Goal: Task Accomplishment & Management: Manage account settings

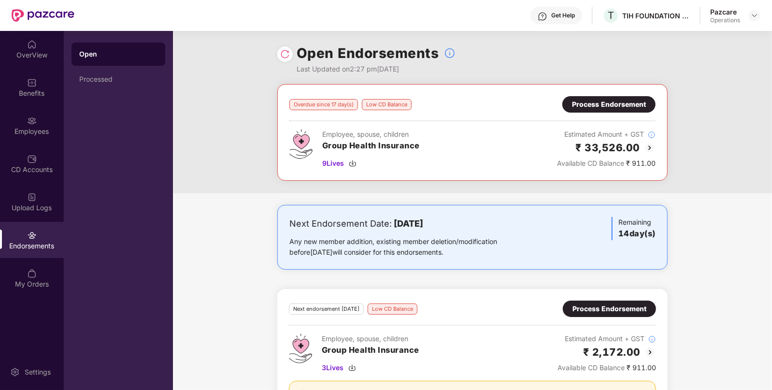
click at [649, 146] on img at bounding box center [650, 148] width 12 height 12
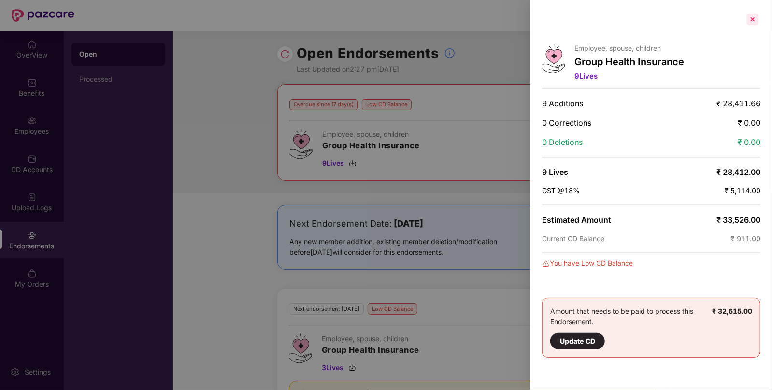
click at [758, 23] on div at bounding box center [752, 19] width 15 height 15
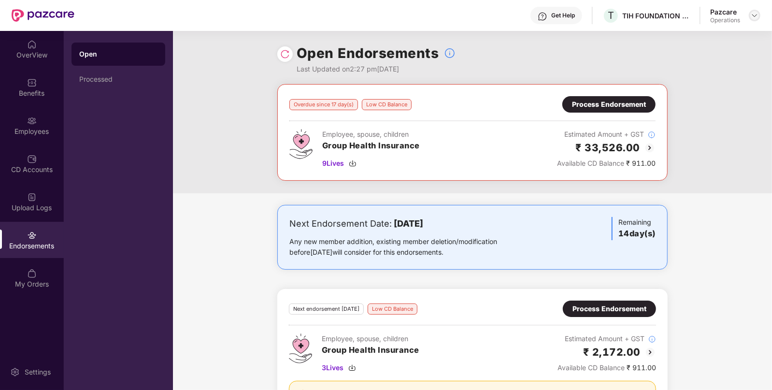
click at [752, 15] on img at bounding box center [755, 16] width 8 height 8
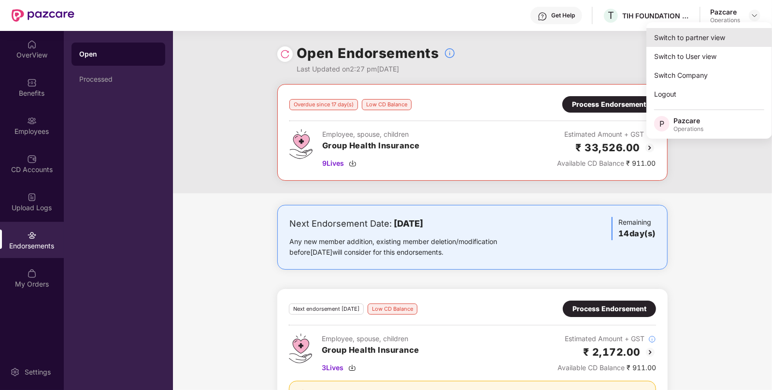
click at [664, 40] on div "Switch to partner view" at bounding box center [710, 37] width 126 height 19
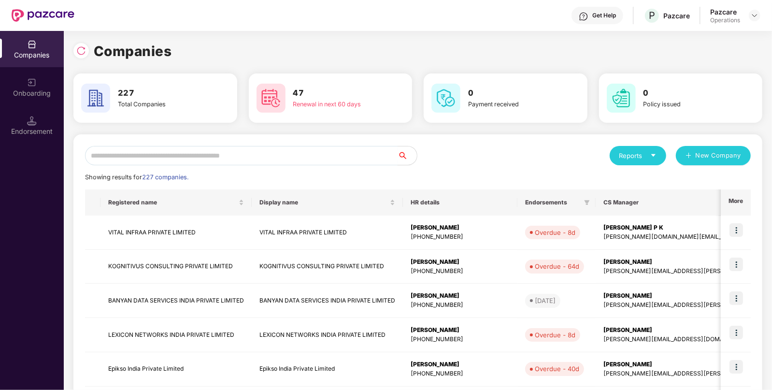
click at [274, 157] on input "text" at bounding box center [241, 155] width 313 height 19
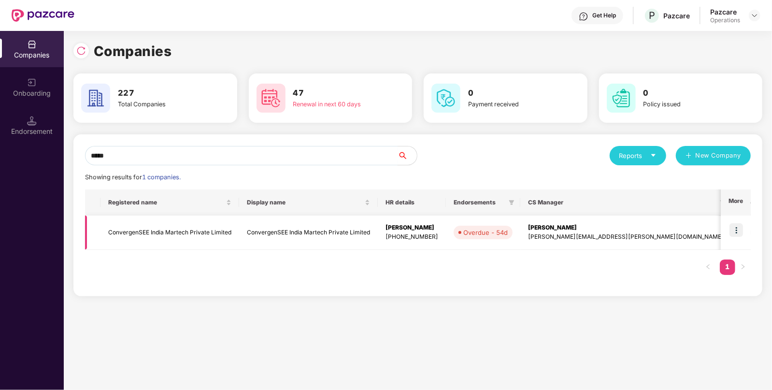
type input "*****"
click at [740, 233] on img at bounding box center [737, 230] width 14 height 14
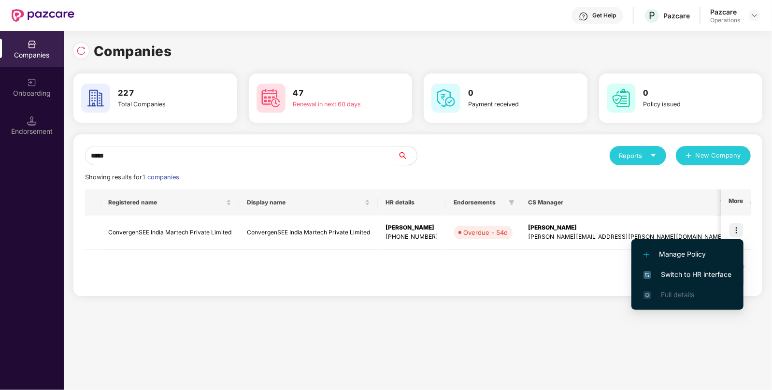
click at [672, 276] on span "Switch to HR interface" at bounding box center [688, 274] width 88 height 11
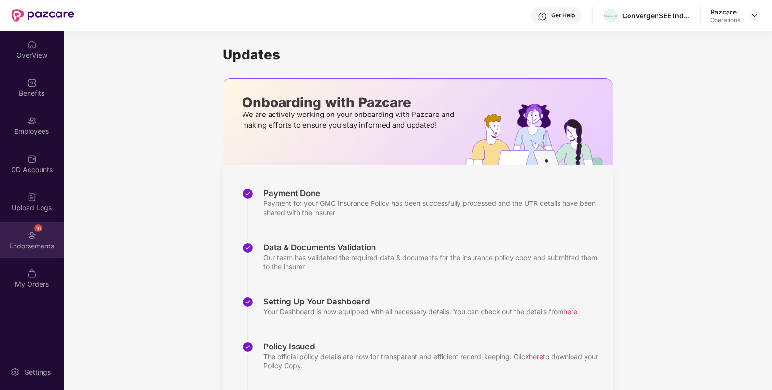
click at [31, 239] on img at bounding box center [32, 236] width 10 height 10
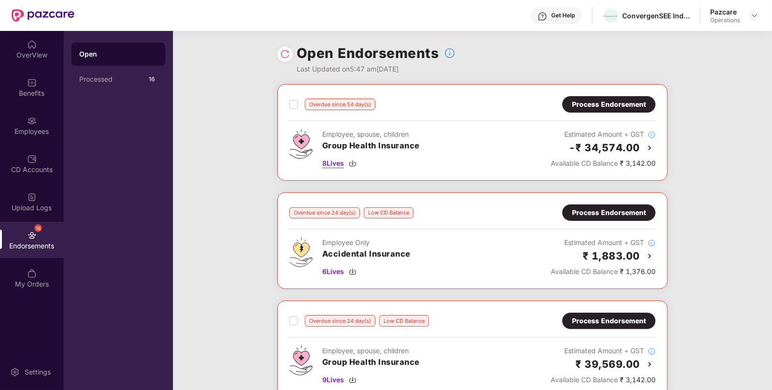
click at [356, 161] on img at bounding box center [353, 164] width 8 height 8
click at [354, 379] on img at bounding box center [353, 380] width 8 height 8
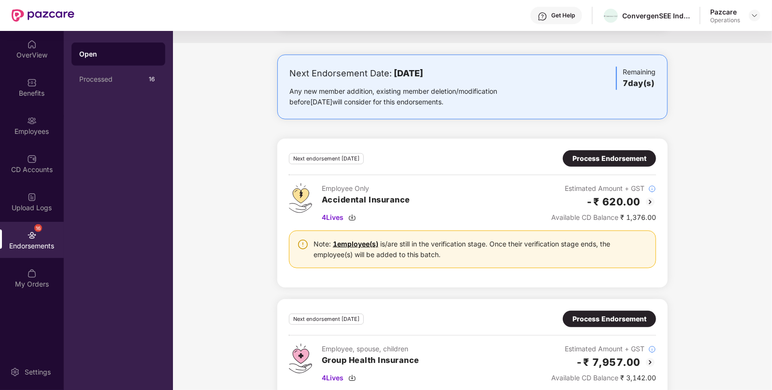
scroll to position [434, 0]
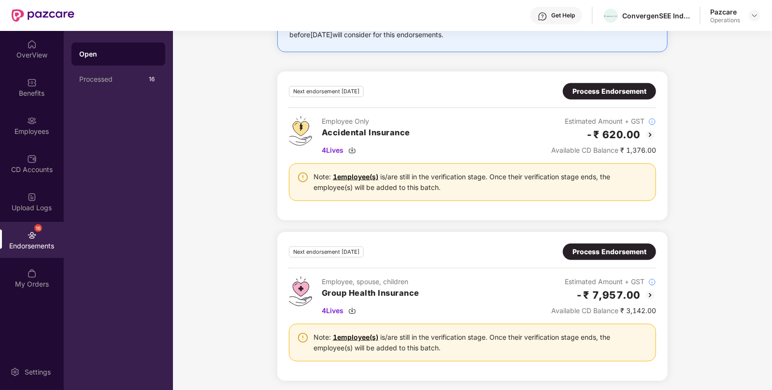
click at [592, 247] on div "Process Endorsement" at bounding box center [610, 252] width 74 height 11
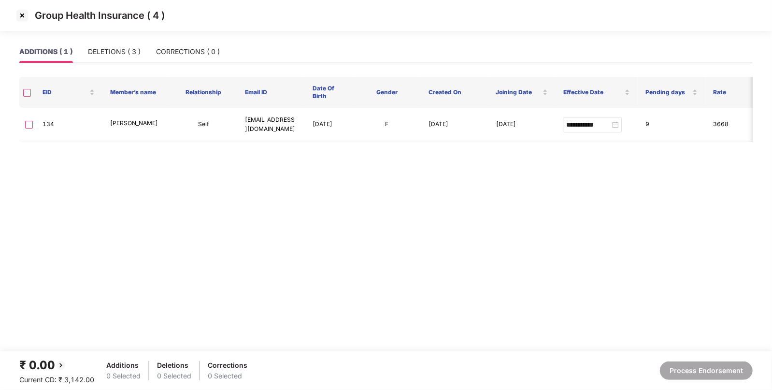
click at [20, 14] on img at bounding box center [22, 15] width 15 height 15
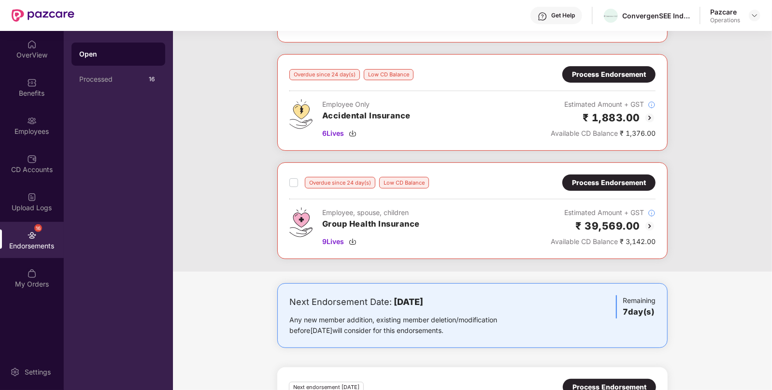
scroll to position [142, 0]
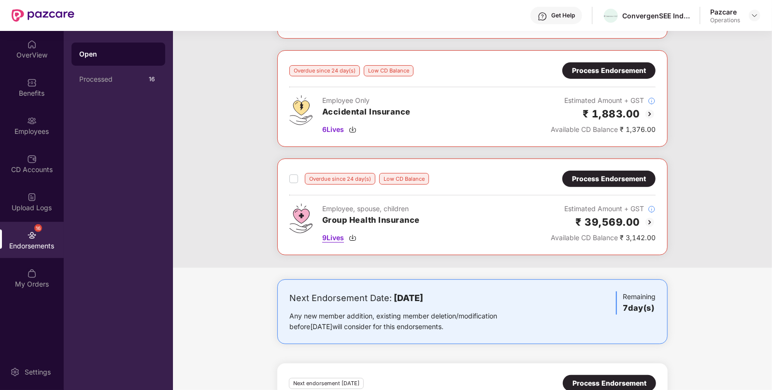
click at [352, 234] on img at bounding box center [353, 238] width 8 height 8
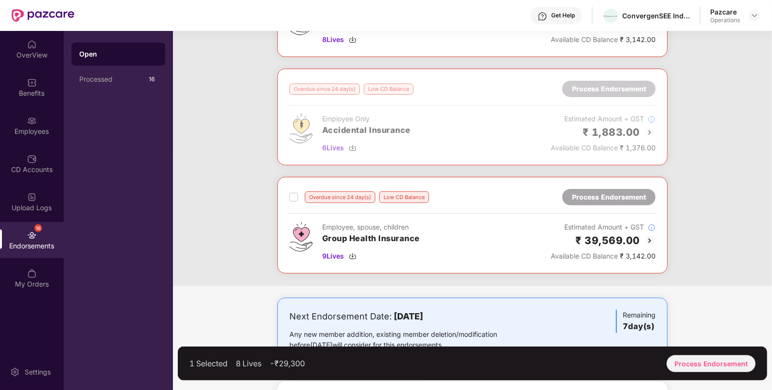
scroll to position [0, 0]
